Goal: Task Accomplishment & Management: Manage account settings

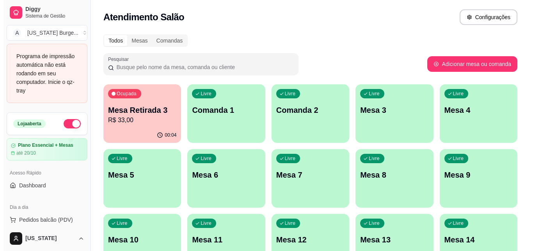
scroll to position [66, 0]
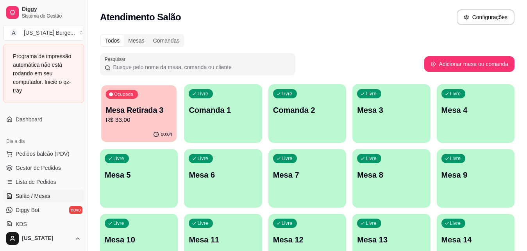
click at [153, 125] on div "Ocupada Mesa Retirada 3 R$ 33,00" at bounding box center [138, 106] width 75 height 42
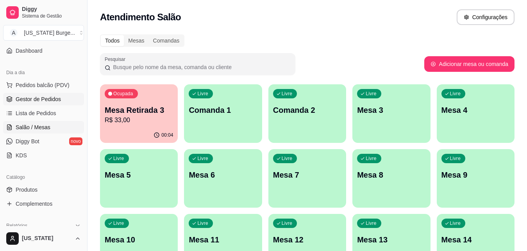
click at [45, 97] on span "Gestor de Pedidos" at bounding box center [38, 99] width 45 height 8
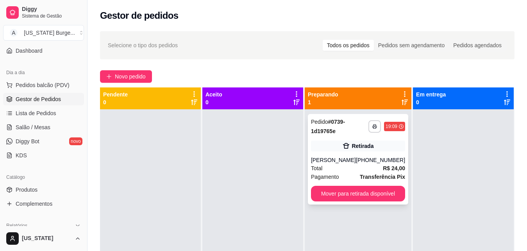
click at [350, 164] on div "[PERSON_NAME]" at bounding box center [333, 160] width 45 height 8
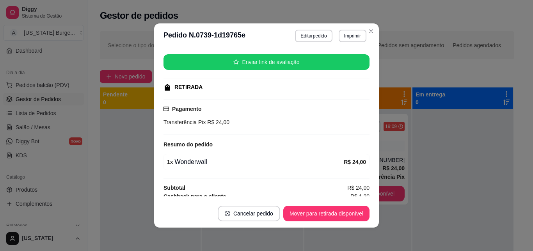
scroll to position [106, 0]
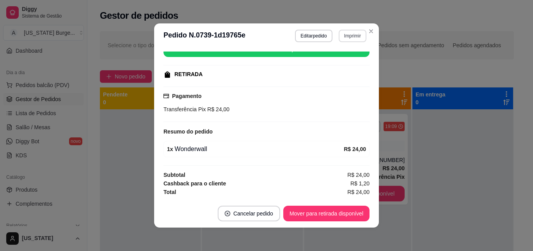
click at [342, 35] on button "Imprimir" at bounding box center [353, 36] width 28 height 12
click at [341, 61] on button "IMPRESSORA" at bounding box center [336, 63] width 57 height 12
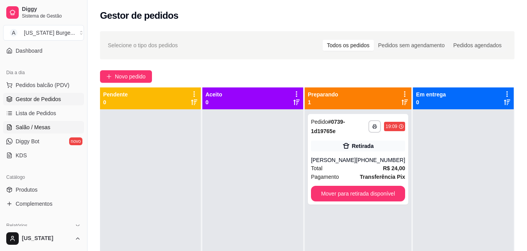
click at [43, 128] on span "Salão / Mesas" at bounding box center [33, 127] width 35 height 8
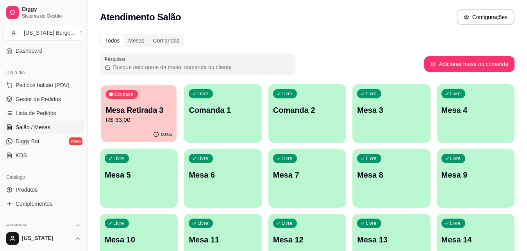
click at [143, 112] on p "Mesa Retirada 3" at bounding box center [139, 110] width 66 height 11
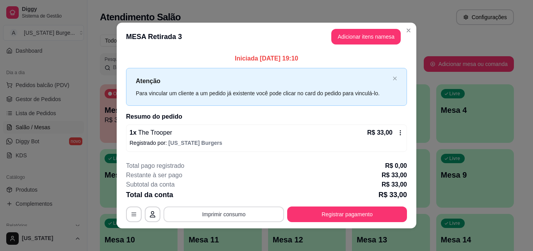
click at [243, 217] on button "Imprimir consumo" at bounding box center [224, 215] width 121 height 16
click at [226, 197] on button "IMPRESSORA" at bounding box center [223, 196] width 57 height 12
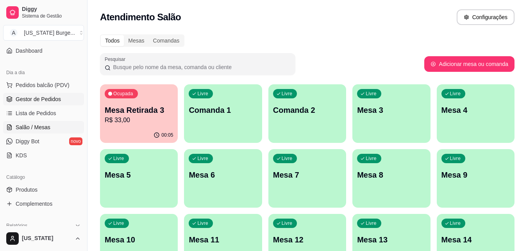
click at [41, 99] on span "Gestor de Pedidos" at bounding box center [38, 99] width 45 height 8
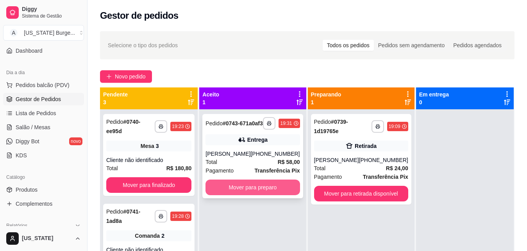
click at [253, 195] on button "Mover para preparo" at bounding box center [252, 188] width 94 height 16
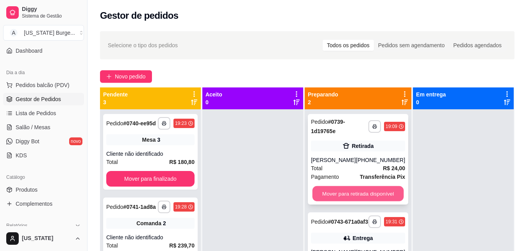
click at [341, 202] on button "Mover para retirada disponível" at bounding box center [357, 193] width 91 height 15
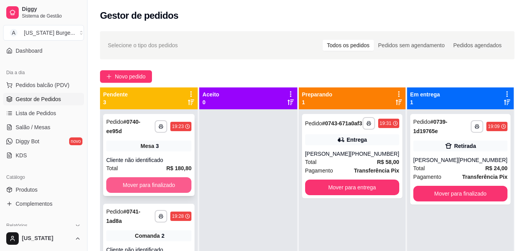
click at [166, 188] on button "Mover para finalizado" at bounding box center [148, 185] width 85 height 16
click at [173, 182] on button "Mover para finalizado" at bounding box center [148, 185] width 85 height 16
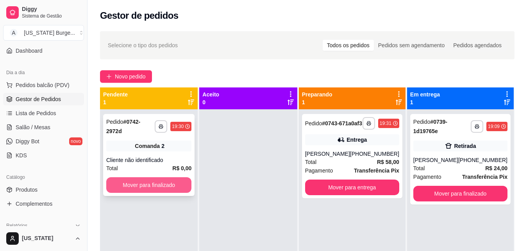
click at [168, 179] on button "Mover para finalizado" at bounding box center [148, 185] width 85 height 16
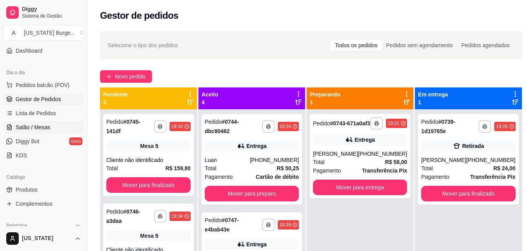
click at [41, 127] on span "Salão / Mesas" at bounding box center [33, 127] width 35 height 8
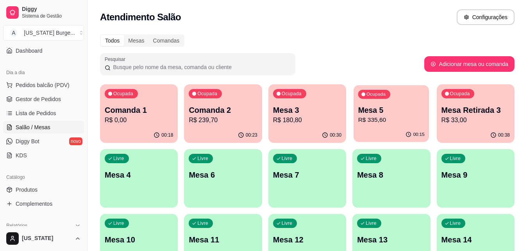
click at [369, 120] on p "R$ 335,60" at bounding box center [391, 120] width 66 height 9
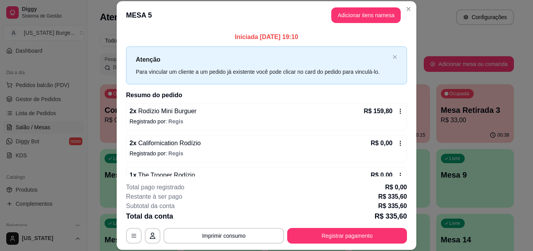
click at [285, 112] on div "2 x Rodízio Mini Burguer R$ 159,80" at bounding box center [267, 111] width 274 height 9
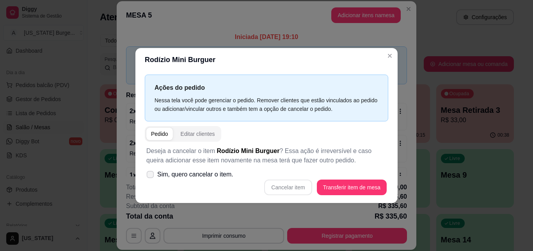
click at [148, 175] on icon at bounding box center [150, 174] width 6 height 4
click at [148, 176] on input "Sim, quero cancelar o item." at bounding box center [148, 178] width 5 height 5
checkbox input "true"
click at [294, 186] on button "Cancelar item" at bounding box center [288, 187] width 46 height 15
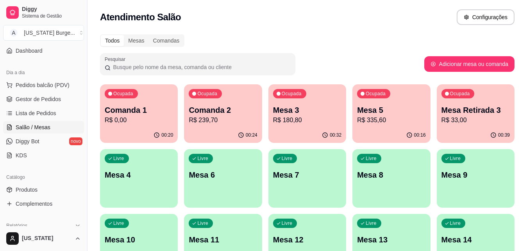
click at [41, 132] on link "Salão / Mesas" at bounding box center [43, 127] width 81 height 12
click at [213, 118] on p "R$ 239,70" at bounding box center [223, 120] width 68 height 9
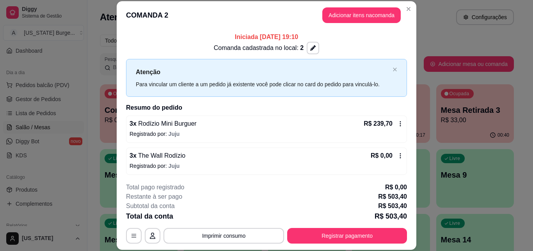
click at [380, 123] on p "R$ 239,70" at bounding box center [378, 123] width 29 height 9
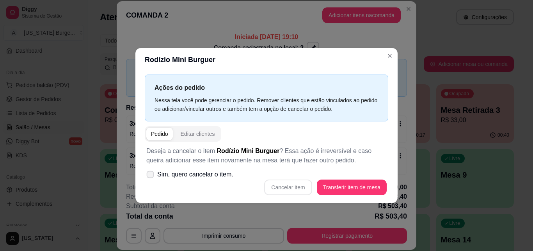
click at [194, 173] on span "Sim, quero cancelar o item." at bounding box center [195, 174] width 76 height 9
click at [151, 176] on input "Sim, quero cancelar o item." at bounding box center [148, 178] width 5 height 5
checkbox input "true"
click at [294, 187] on button "Cancelar item" at bounding box center [288, 187] width 46 height 15
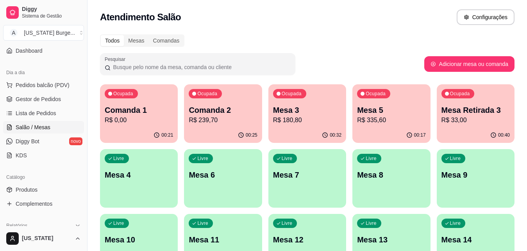
click at [325, 107] on p "Mesa 3" at bounding box center [307, 110] width 68 height 11
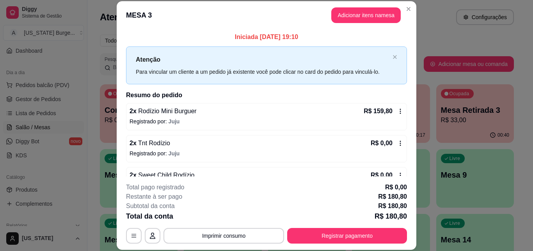
scroll to position [4, 0]
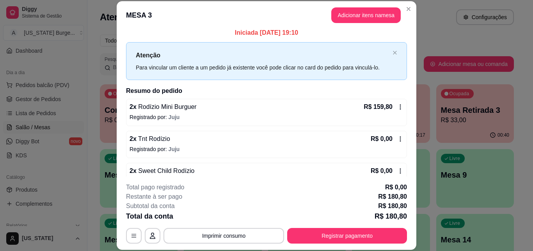
click at [381, 105] on p "R$ 159,80" at bounding box center [378, 106] width 29 height 9
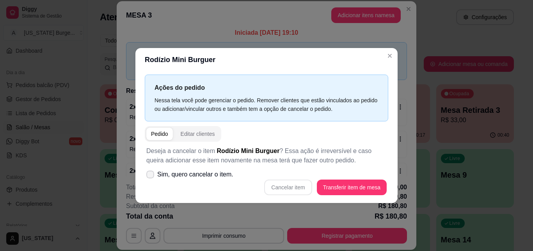
click at [148, 175] on icon at bounding box center [150, 174] width 6 height 5
click at [148, 176] on input "Sim, quero cancelar o item." at bounding box center [148, 178] width 5 height 5
checkbox input "true"
click at [295, 189] on button "Cancelar item" at bounding box center [288, 188] width 48 height 16
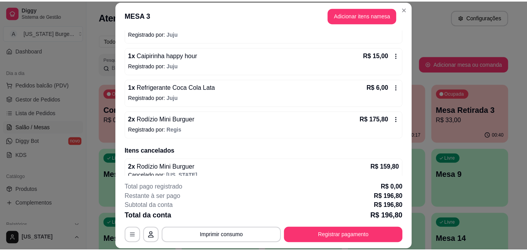
scroll to position [226, 0]
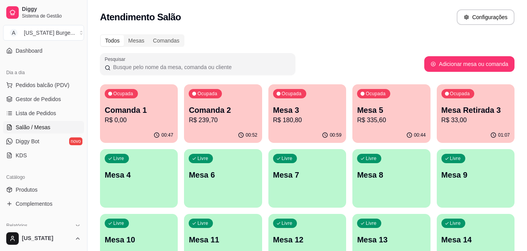
click at [44, 127] on span "Salão / Mesas" at bounding box center [33, 127] width 35 height 8
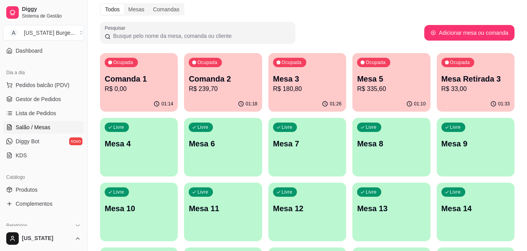
scroll to position [32, 0]
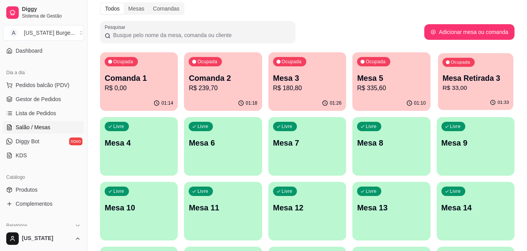
click at [456, 61] on p "Ocupada" at bounding box center [460, 62] width 19 height 6
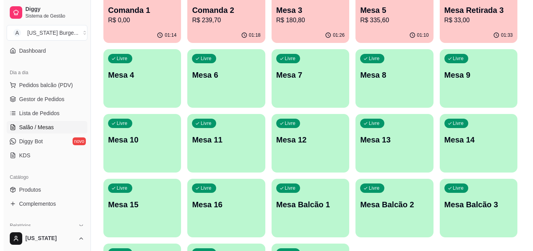
scroll to position [0, 0]
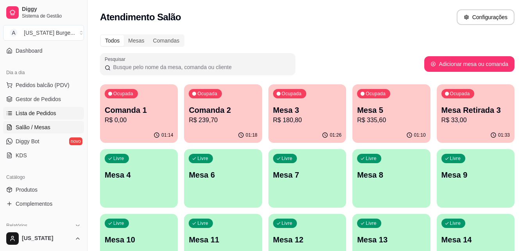
click at [9, 110] on link "Lista de Pedidos" at bounding box center [43, 113] width 81 height 12
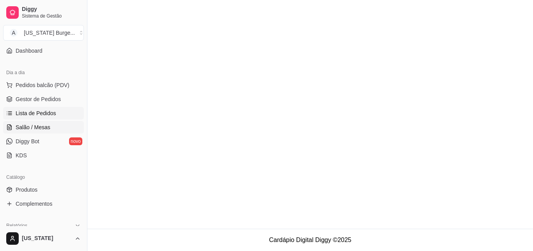
click at [27, 127] on span "Salão / Mesas" at bounding box center [33, 127] width 35 height 8
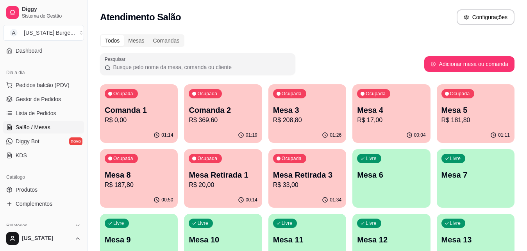
click at [218, 185] on p "R$ 20,00" at bounding box center [223, 184] width 68 height 9
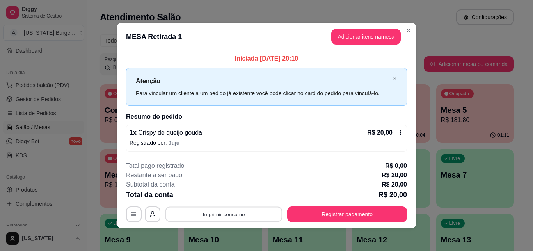
click at [226, 216] on button "Imprimir consumo" at bounding box center [224, 214] width 117 height 15
click at [218, 196] on button "IMPRESSORA" at bounding box center [223, 196] width 55 height 12
